Goal: Information Seeking & Learning: Learn about a topic

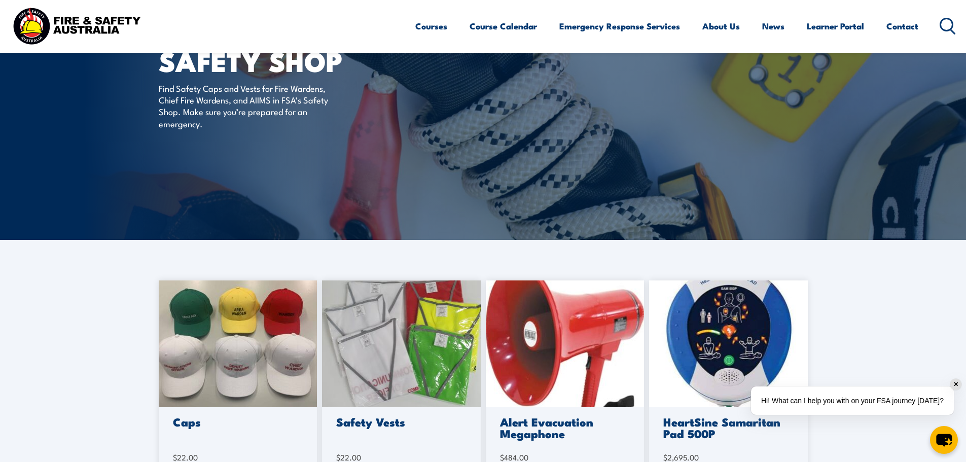
scroll to position [203, 0]
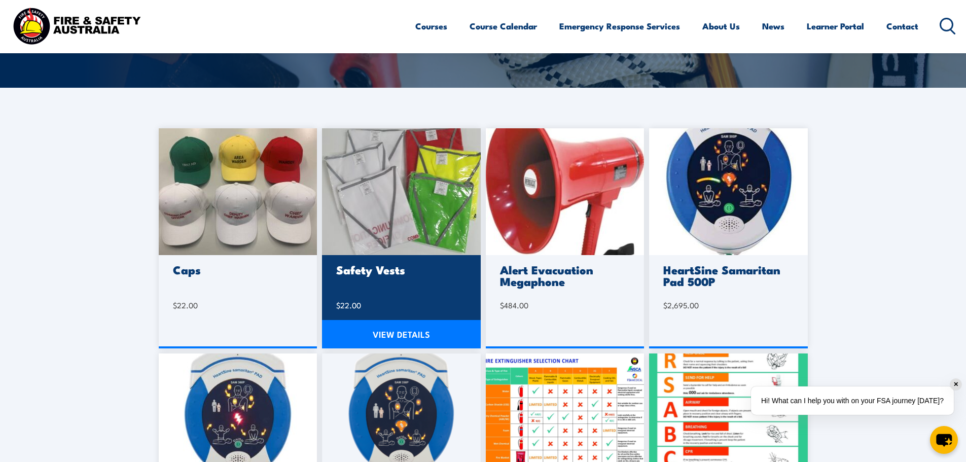
click at [420, 214] on img at bounding box center [401, 191] width 159 height 127
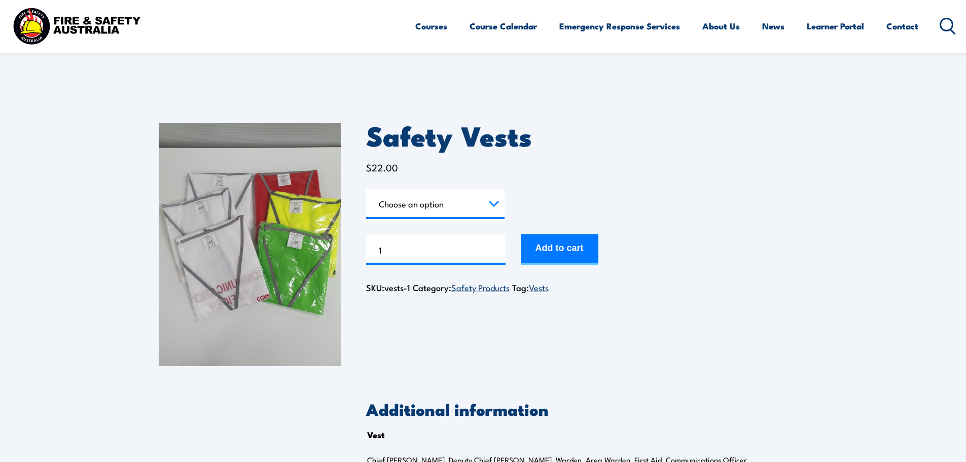
click at [431, 202] on select "Choose an option Chief Warden Deputy Chief Warden Warden Area Warden First Aid …" at bounding box center [435, 204] width 138 height 30
click at [366, 189] on select "Choose an option Chief Warden Deputy Chief Warden Warden Area Warden First Aid …" at bounding box center [435, 204] width 138 height 30
select select "Chief Warden"
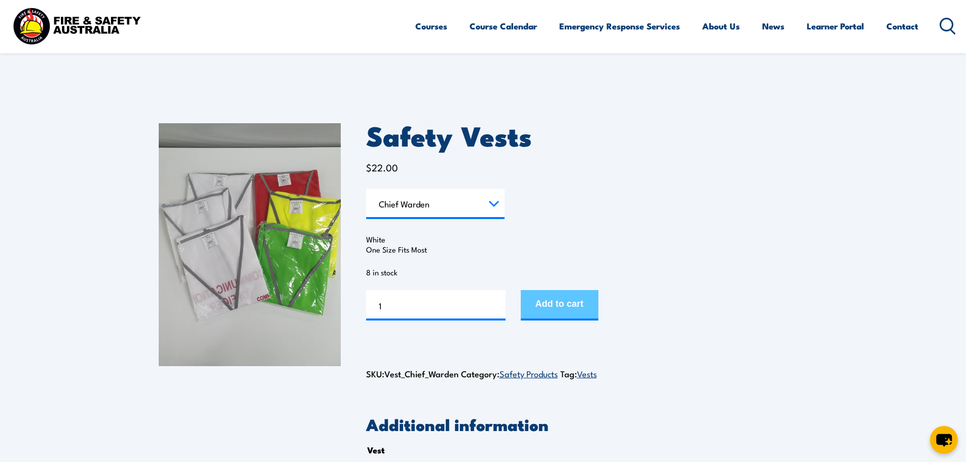
click at [549, 297] on button "Add to cart" at bounding box center [560, 305] width 78 height 30
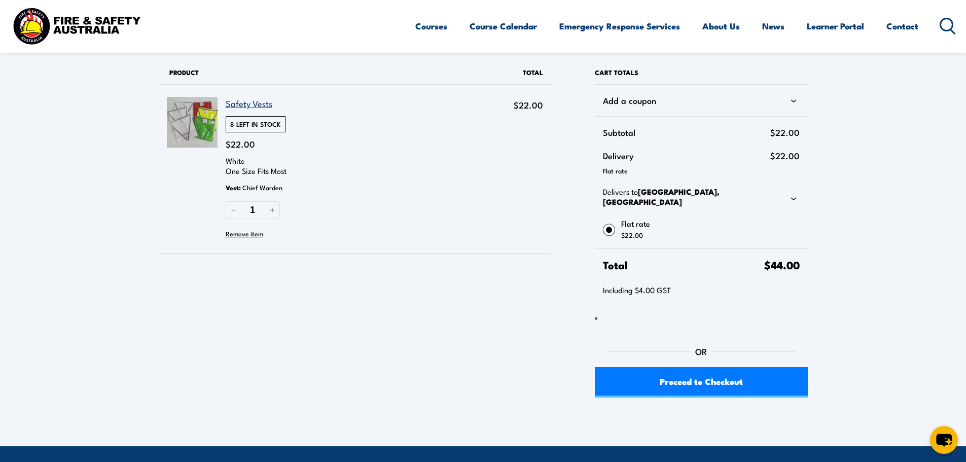
click at [794, 197] on icon at bounding box center [794, 198] width 6 height 3
select select "VIC"
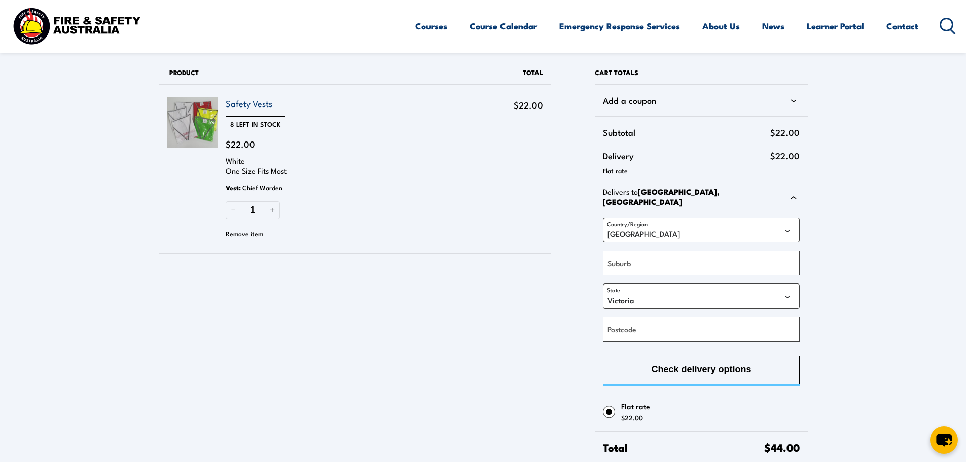
click at [794, 195] on icon at bounding box center [794, 198] width 12 height 12
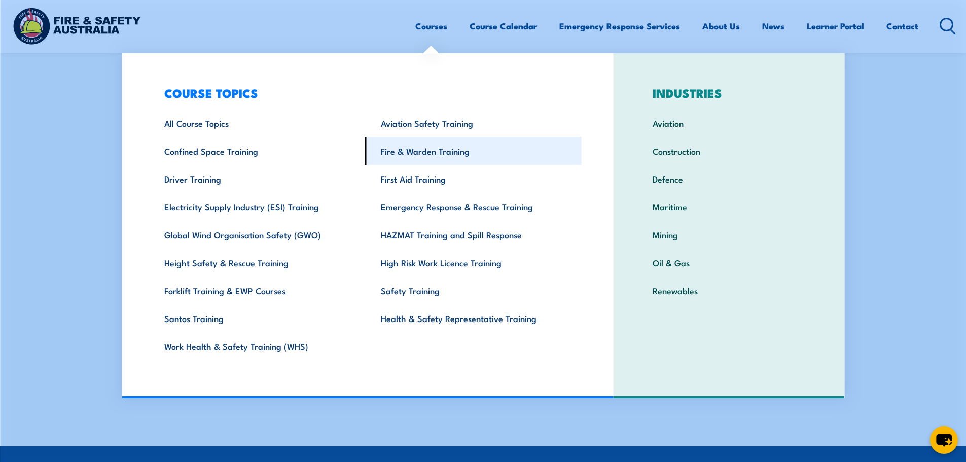
click at [421, 160] on link "Fire & Warden Training" at bounding box center [473, 151] width 217 height 28
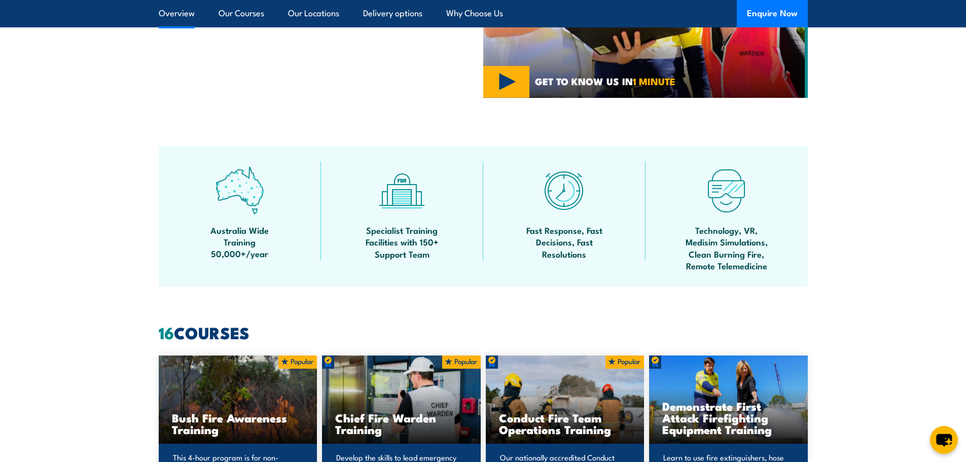
scroll to position [761, 0]
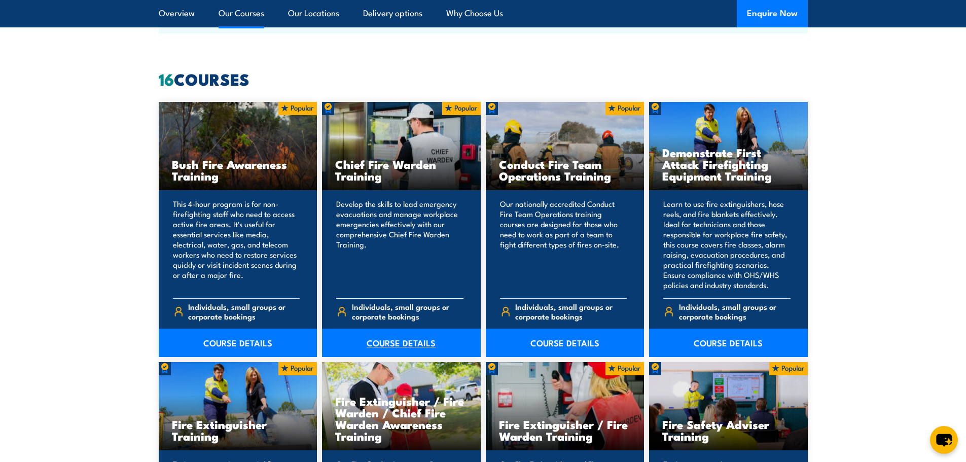
click at [400, 350] on link "COURSE DETAILS" at bounding box center [401, 343] width 159 height 28
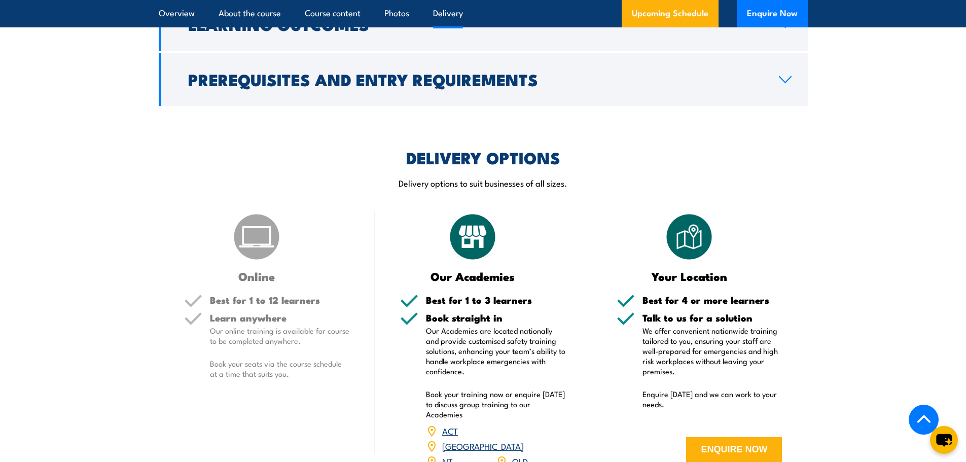
scroll to position [1370, 0]
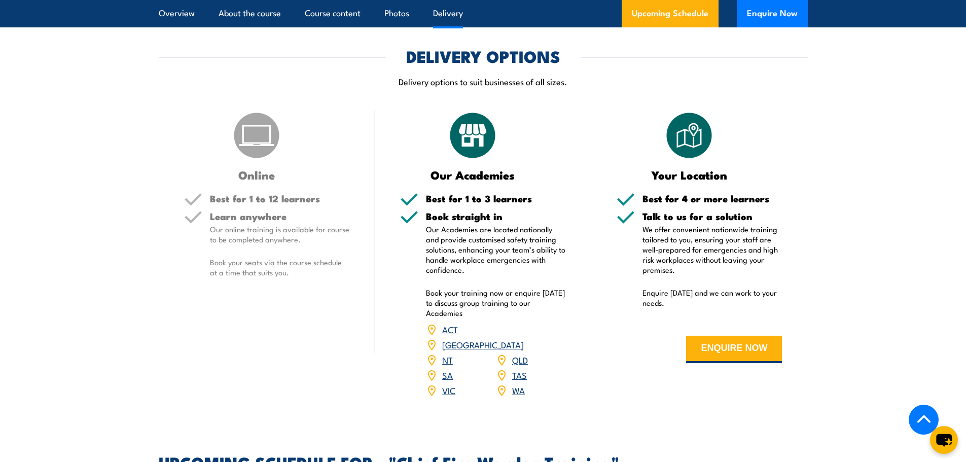
click at [447, 369] on link "SA" at bounding box center [447, 375] width 11 height 12
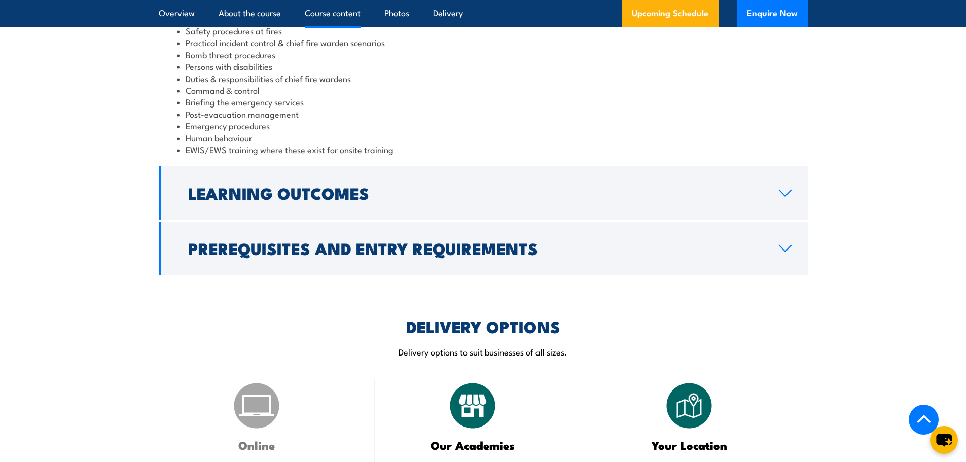
scroll to position [1049, 0]
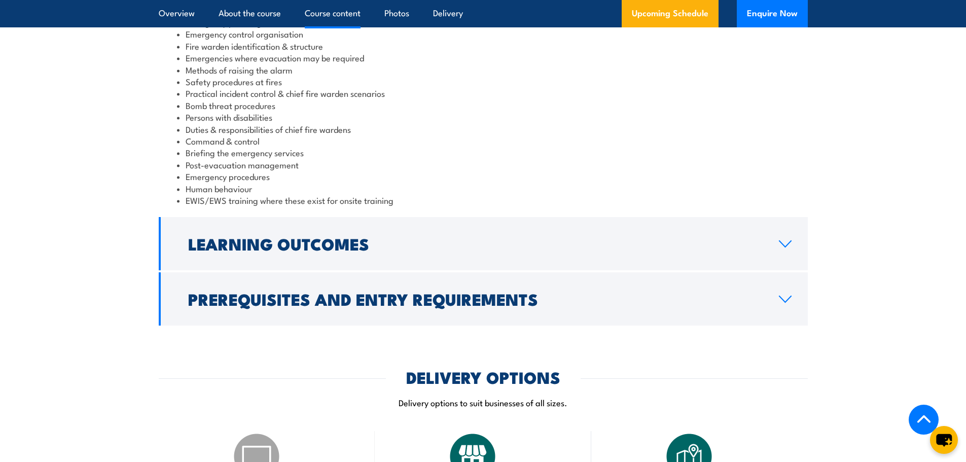
click at [397, 246] on h2 "Learning Outcomes" at bounding box center [475, 243] width 575 height 14
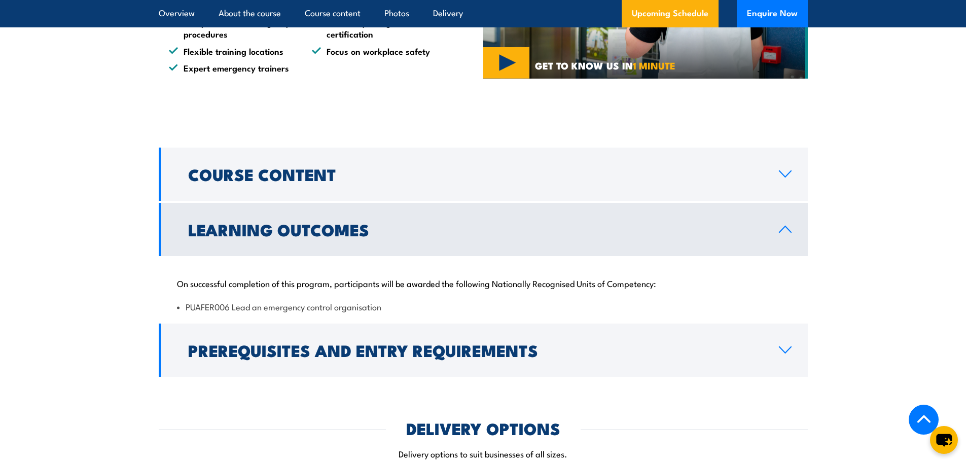
scroll to position [691, 0]
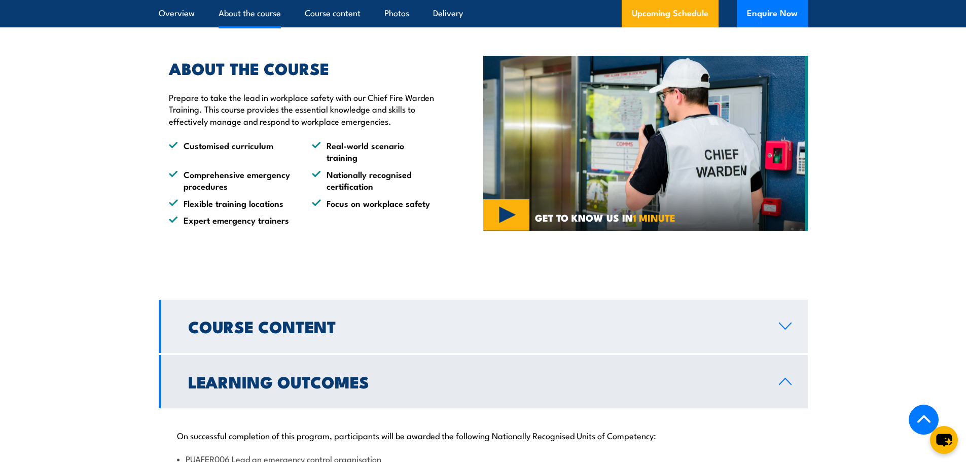
click at [327, 319] on h2 "Course Content" at bounding box center [475, 326] width 575 height 14
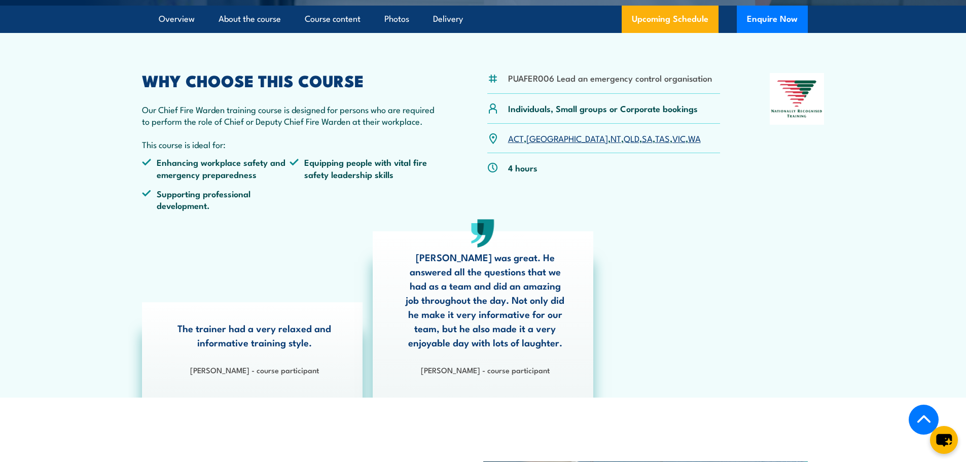
scroll to position [0, 0]
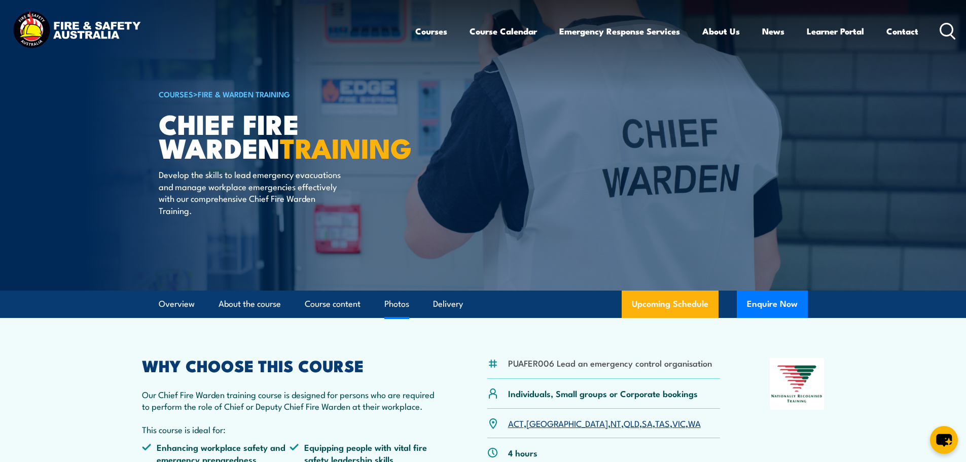
click at [390, 304] on link "Photos" at bounding box center [397, 304] width 25 height 27
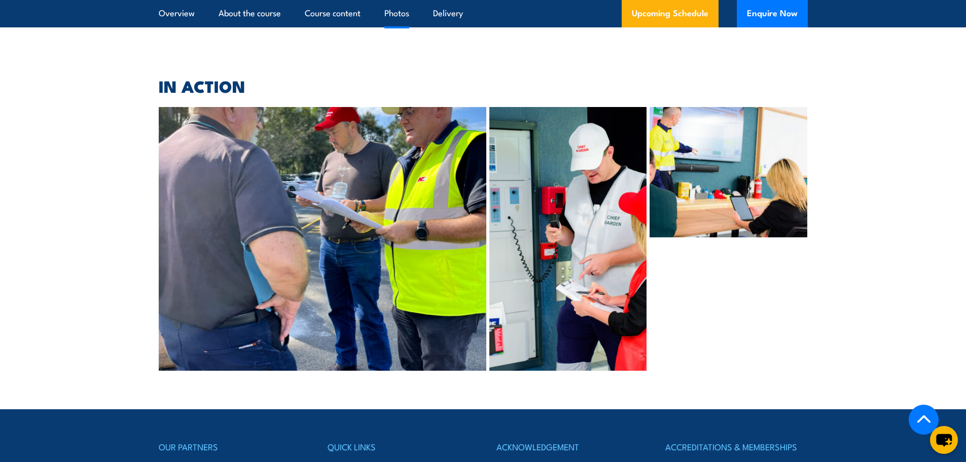
scroll to position [2621, 0]
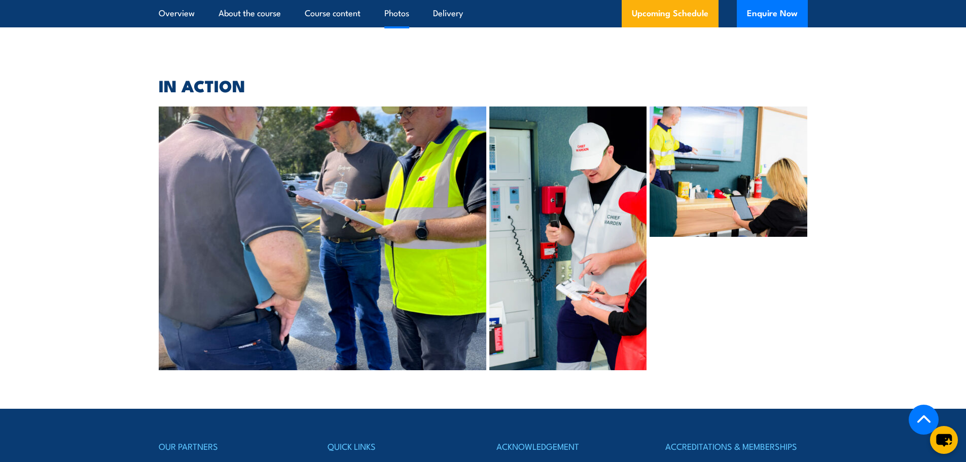
click at [693, 170] on img at bounding box center [729, 172] width 158 height 130
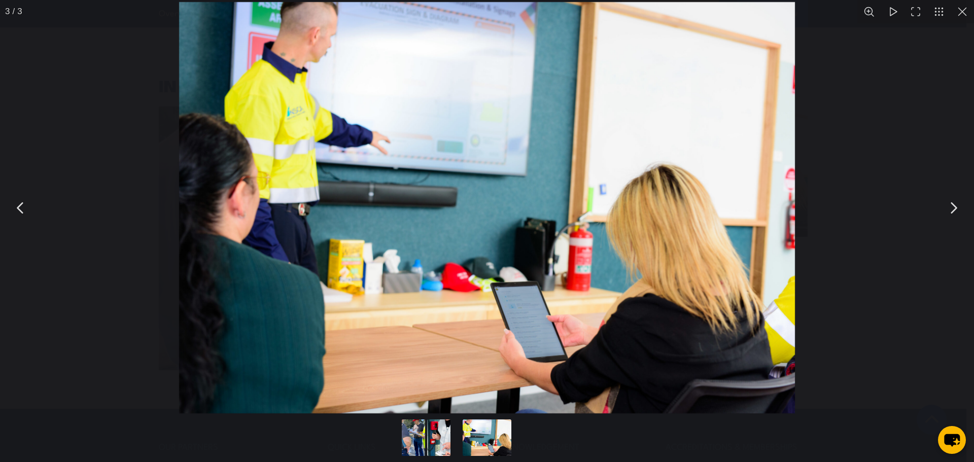
click at [17, 203] on button "You can close this modal content with the ESC key" at bounding box center [20, 207] width 25 height 25
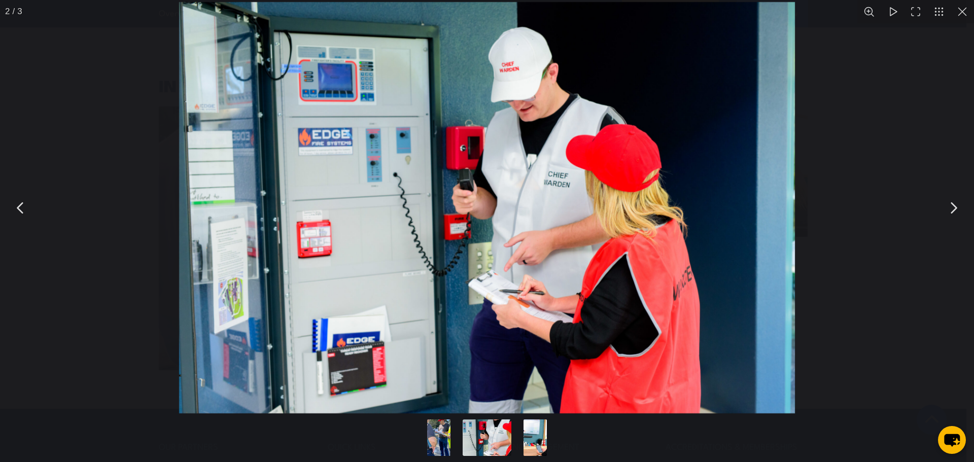
click at [17, 203] on button "You can close this modal content with the ESC key" at bounding box center [20, 207] width 25 height 25
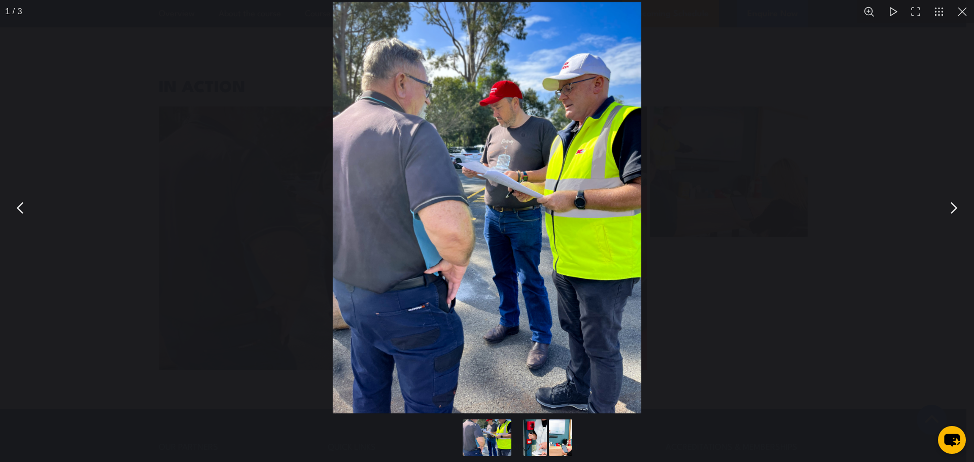
click at [965, 19] on button "You can close this modal content with the ESC key" at bounding box center [962, 11] width 23 height 23
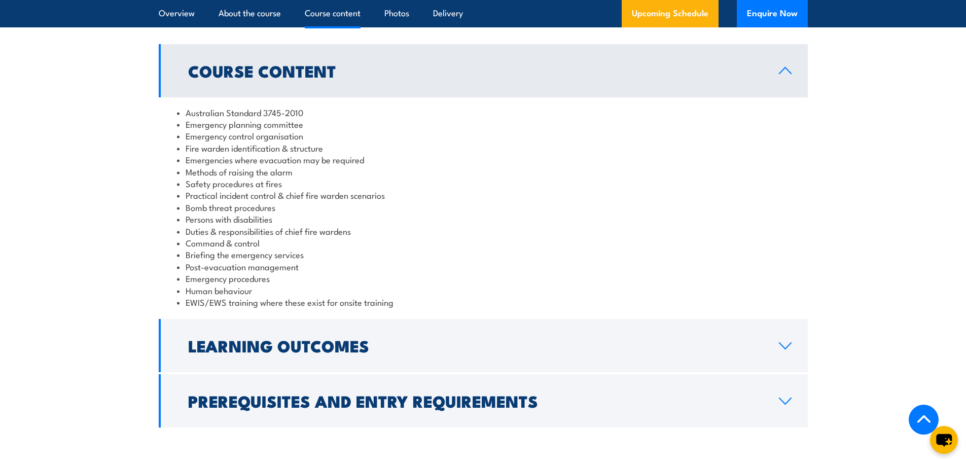
scroll to position [1048, 0]
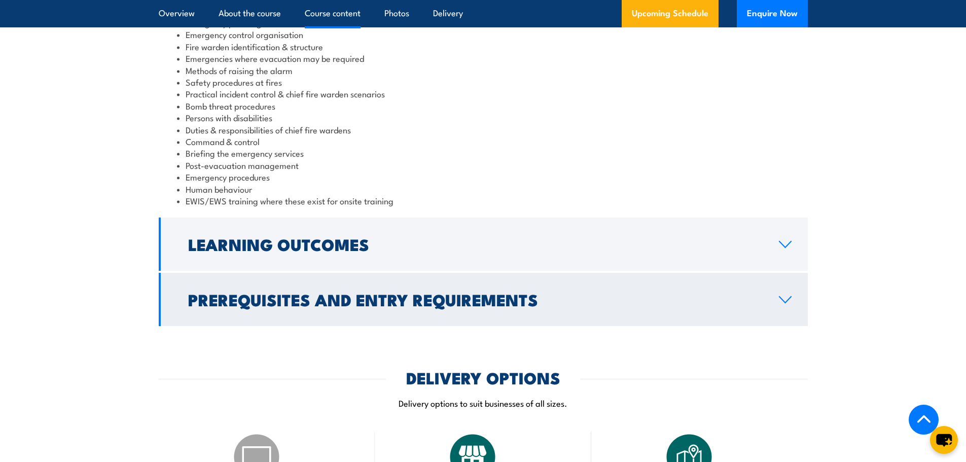
click at [401, 302] on h2 "Prerequisites and Entry Requirements" at bounding box center [475, 299] width 575 height 14
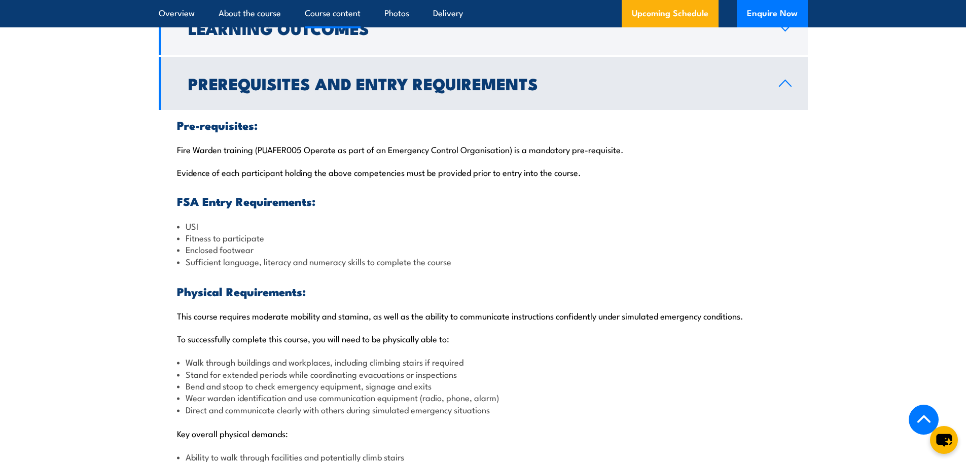
scroll to position [892, 0]
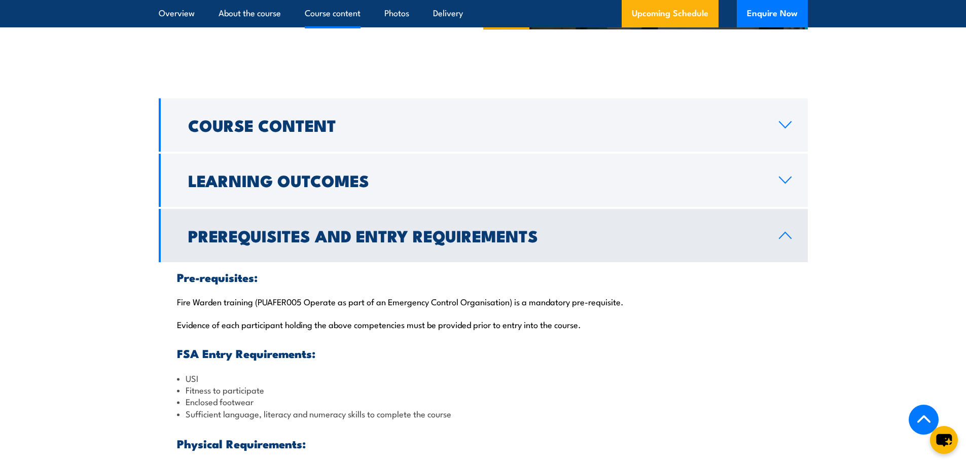
click at [482, 233] on h2 "Prerequisites and Entry Requirements" at bounding box center [475, 235] width 575 height 14
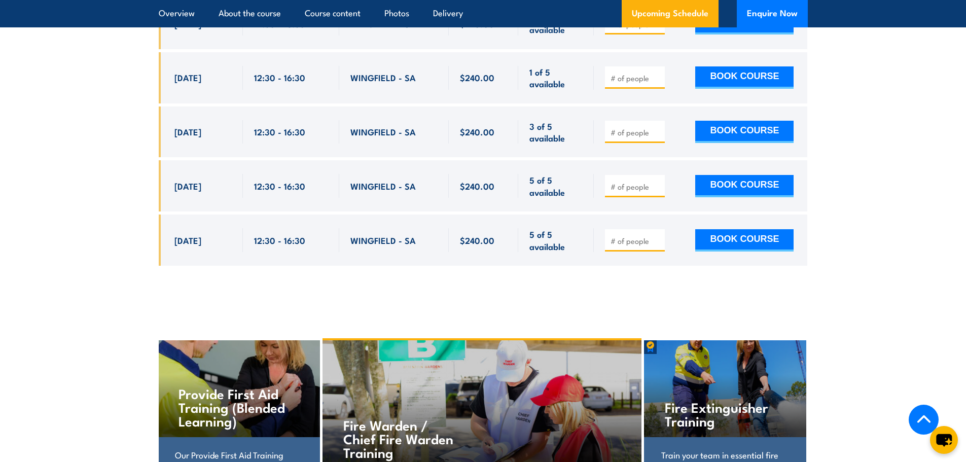
scroll to position [1712, 0]
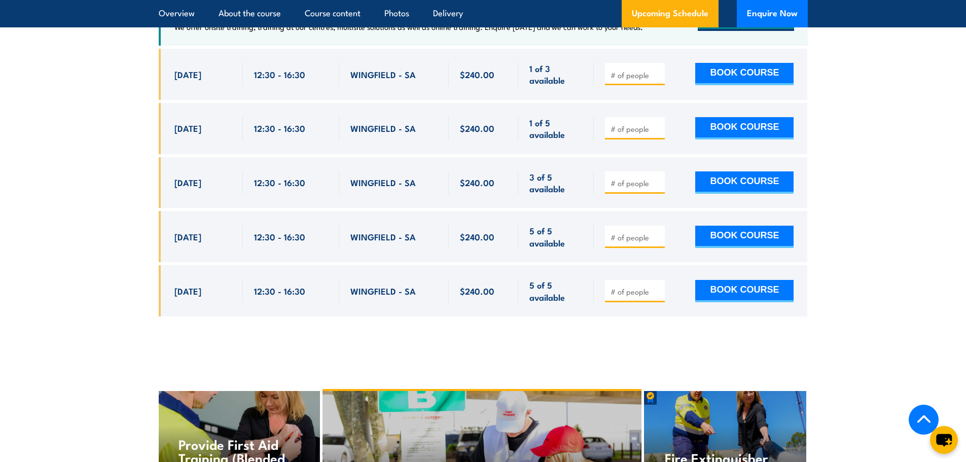
click at [915, 418] on link "Back to top" at bounding box center [924, 420] width 30 height 30
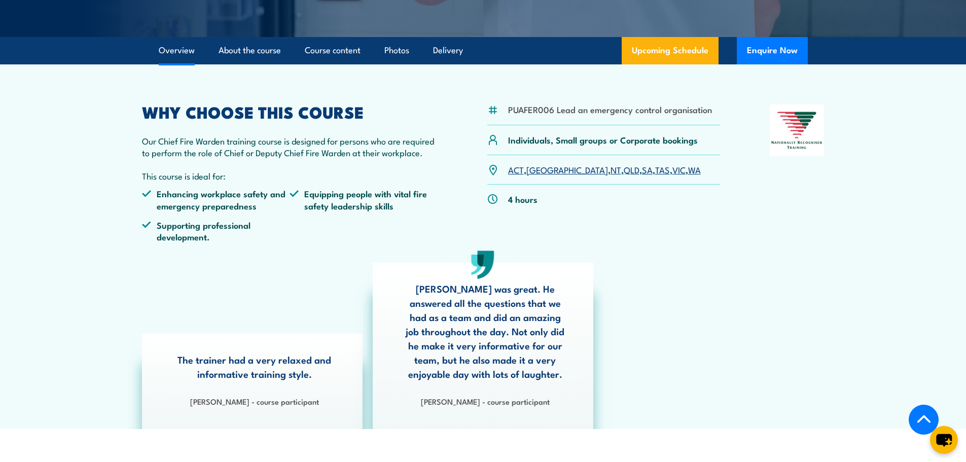
scroll to position [406, 0]
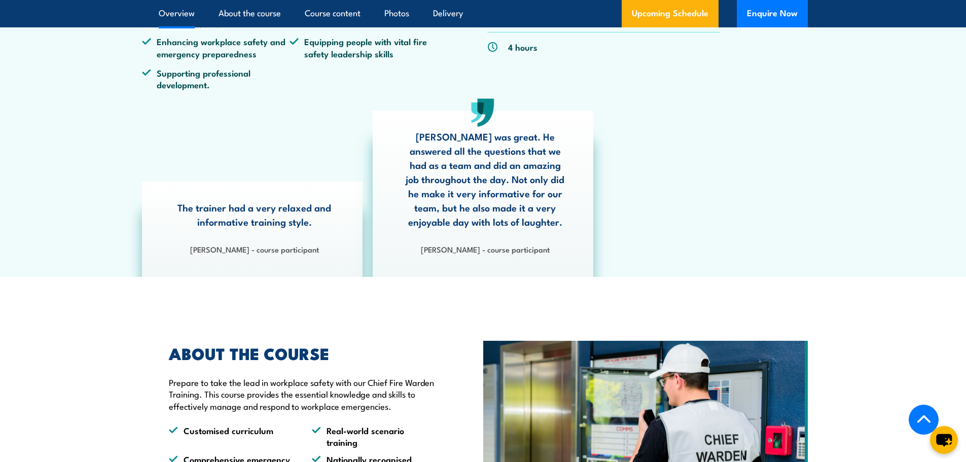
click at [926, 413] on icon at bounding box center [924, 419] width 15 height 15
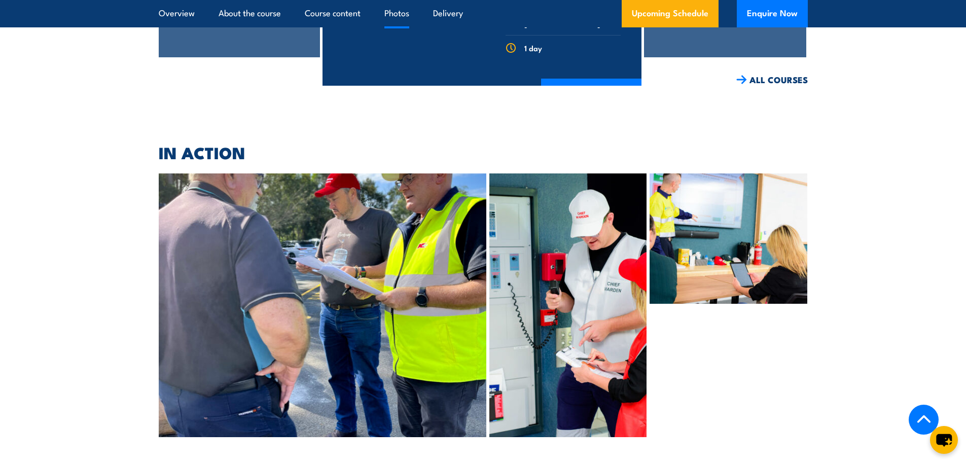
scroll to position [2638, 0]
